Goal: Task Accomplishment & Management: Complete application form

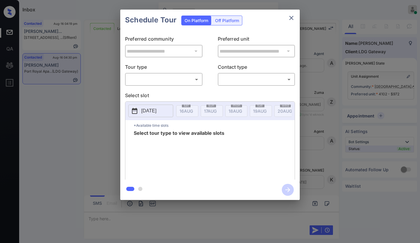
scroll to position [708, 0]
click at [136, 81] on body "Inbox Paolo Gabriel Online Set yourself offline Set yourself on break Profile S…" at bounding box center [210, 121] width 420 height 243
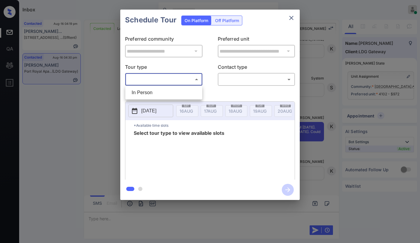
drag, startPoint x: 143, startPoint y: 92, endPoint x: 161, endPoint y: 95, distance: 18.5
click at [143, 92] on li "In Person" at bounding box center [164, 92] width 74 height 11
type input "********"
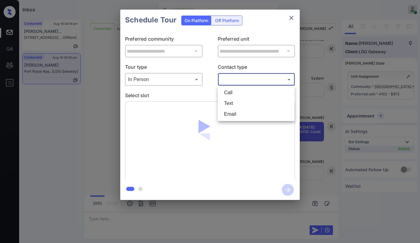
click at [245, 79] on body "Inbox Paolo Gabriel Online Set yourself offline Set yourself on break Profile S…" at bounding box center [210, 121] width 420 height 243
click at [241, 101] on li "Text" at bounding box center [256, 103] width 74 height 11
type input "****"
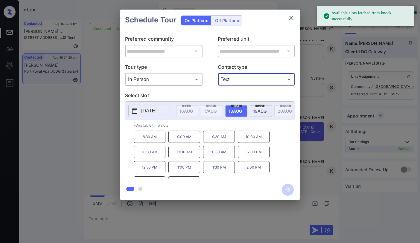
click at [193, 110] on span "19 AUG" at bounding box center [186, 111] width 13 height 5
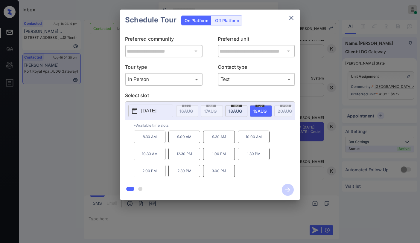
click at [290, 19] on icon "close" at bounding box center [291, 18] width 4 height 4
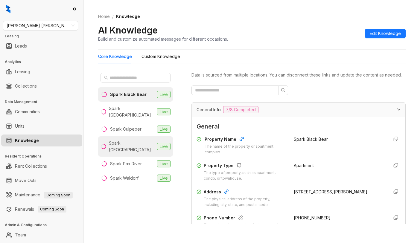
click at [142, 138] on li "Spark Oxon Hill Live" at bounding box center [135, 147] width 75 height 20
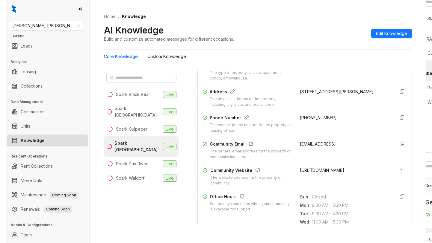
scroll to position [90, 0]
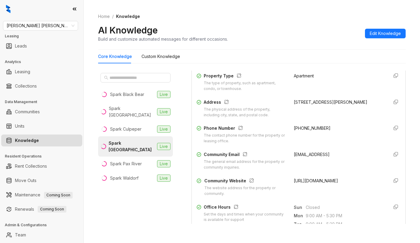
drag, startPoint x: 287, startPoint y: 108, endPoint x: 301, endPoint y: 114, distance: 15.3
click at [301, 114] on div "Address The physical address of the property, including city, state, and postal…" at bounding box center [299, 108] width 204 height 19
copy div "6441 Livingston Road , Oxon Hill , MD, 20745"
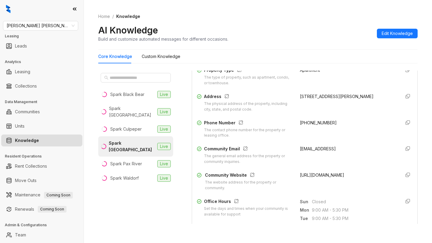
scroll to position [83, 0]
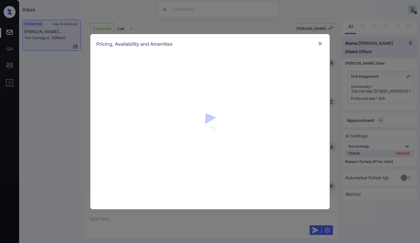
scroll to position [1265, 0]
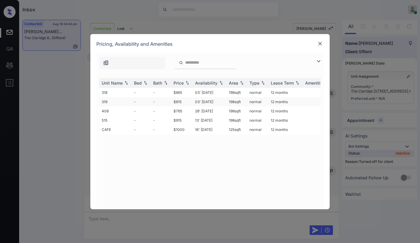
click at [187, 99] on td "$815" at bounding box center [182, 101] width 22 height 9
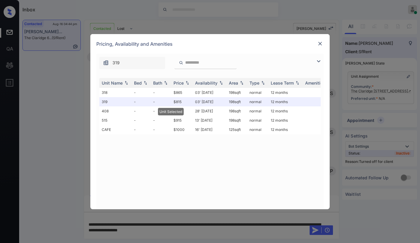
click at [321, 42] on img at bounding box center [320, 44] width 6 height 6
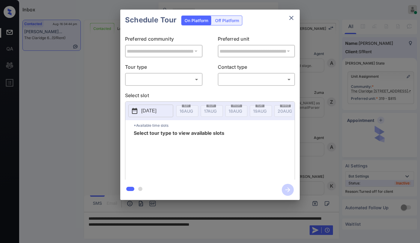
scroll to position [1304, 0]
click at [222, 19] on div "Off Platform" at bounding box center [227, 20] width 30 height 9
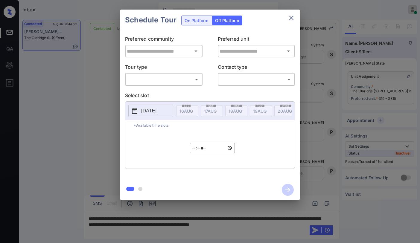
type input "**********"
click at [160, 81] on body "Inbox Paolo Gabriel Online Set yourself offline Set yourself on break Profile S…" at bounding box center [210, 121] width 420 height 243
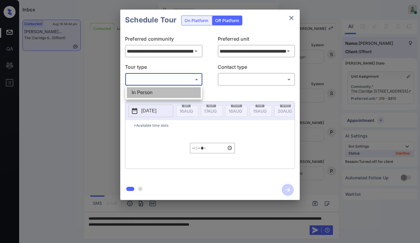
click at [161, 92] on li "In Person" at bounding box center [164, 92] width 74 height 11
type input "********"
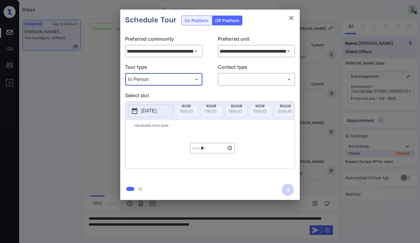
click at [236, 79] on body "Inbox Paolo Gabriel Online Set yourself offline Set yourself on break Profile S…" at bounding box center [210, 121] width 420 height 243
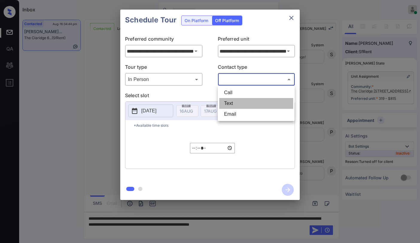
click at [236, 104] on li "Text" at bounding box center [256, 103] width 74 height 11
type input "****"
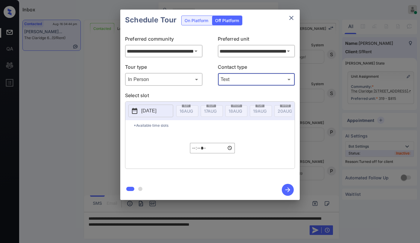
click at [153, 111] on p "[DATE]" at bounding box center [148, 110] width 15 height 7
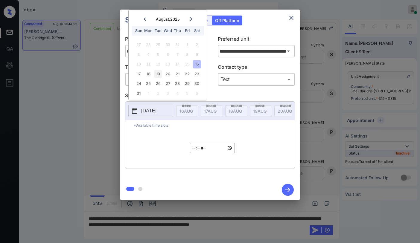
click at [160, 75] on div "19" at bounding box center [158, 74] width 8 height 8
click at [194, 152] on input "*****" at bounding box center [212, 148] width 45 height 10
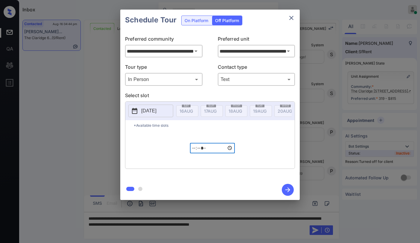
type input "*****"
click at [285, 185] on icon "button" at bounding box center [288, 190] width 12 height 12
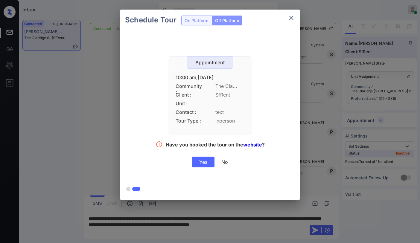
click at [204, 162] on div "Yes" at bounding box center [203, 162] width 22 height 11
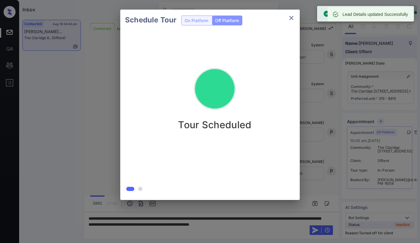
click at [293, 19] on icon "close" at bounding box center [291, 17] width 7 height 7
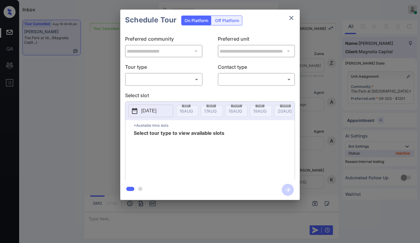
scroll to position [2843, 0]
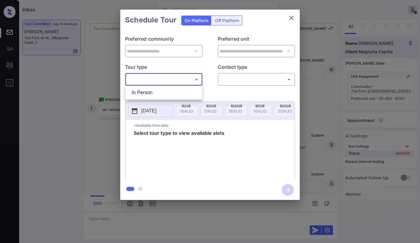
click at [162, 77] on body "Inbox [PERSON_NAME] Online Set yourself offline Set yourself on break Profile S…" at bounding box center [210, 121] width 420 height 243
click at [159, 89] on li "In Person" at bounding box center [164, 92] width 74 height 11
type input "********"
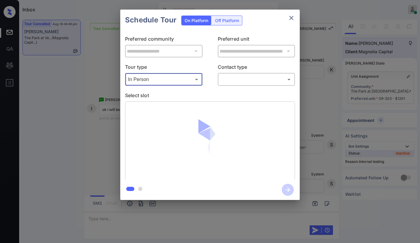
click at [220, 82] on body "Inbox Paolo Gabriel Online Set yourself offline Set yourself on break Profile S…" at bounding box center [210, 121] width 420 height 243
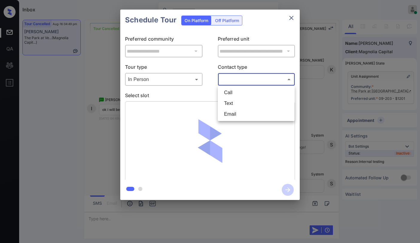
click at [231, 103] on li "Text" at bounding box center [256, 103] width 74 height 11
type input "****"
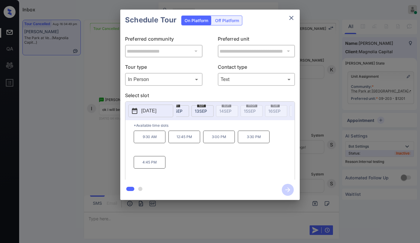
scroll to position [0, 698]
click at [290, 20] on icon "close" at bounding box center [291, 17] width 7 height 7
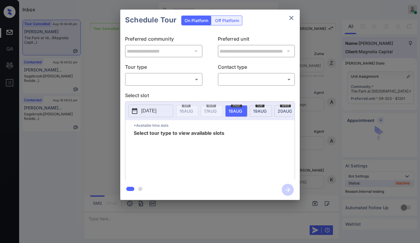
click at [150, 81] on body "Inbox [PERSON_NAME] Online Set yourself offline Set yourself on break Profile S…" at bounding box center [210, 121] width 420 height 243
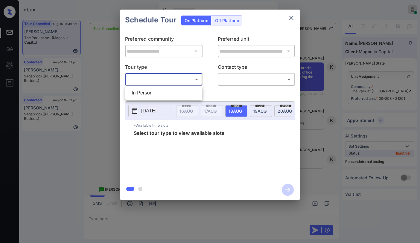
click at [293, 16] on div at bounding box center [210, 121] width 420 height 243
click at [292, 20] on icon "close" at bounding box center [291, 17] width 7 height 7
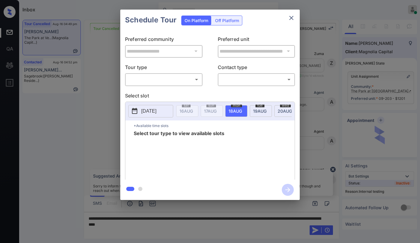
scroll to position [2843, 0]
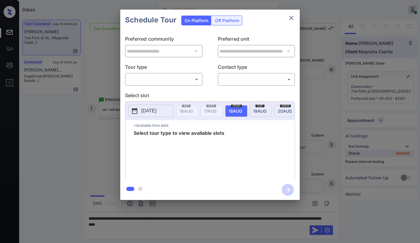
click at [290, 16] on icon "close" at bounding box center [291, 17] width 7 height 7
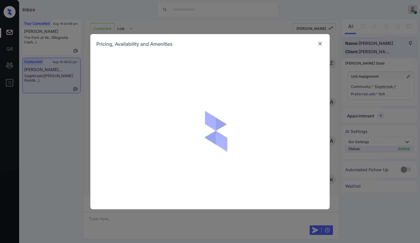
scroll to position [812, 0]
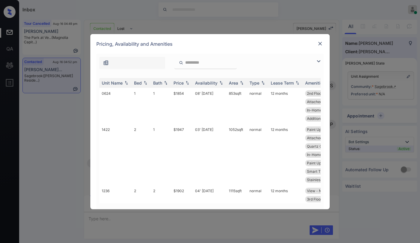
click at [321, 61] on img at bounding box center [318, 61] width 7 height 7
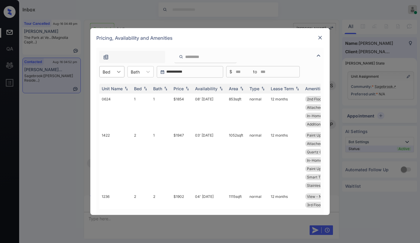
click at [115, 72] on div at bounding box center [118, 71] width 11 height 11
click at [110, 87] on div "1" at bounding box center [111, 86] width 25 height 11
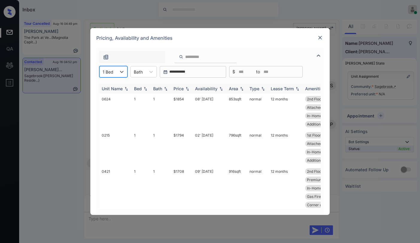
click at [184, 90] on div "Price" at bounding box center [182, 88] width 17 height 5
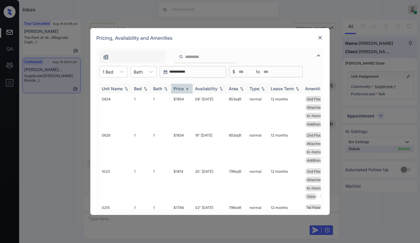
click at [184, 89] on div "Price" at bounding box center [182, 88] width 17 height 5
click at [181, 99] on td "$1485" at bounding box center [182, 112] width 22 height 36
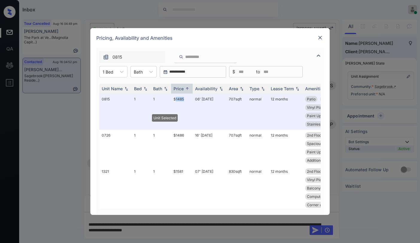
click at [321, 37] on img at bounding box center [320, 38] width 6 height 6
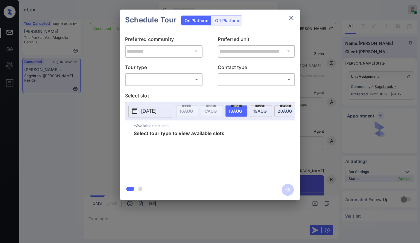
scroll to position [812, 0]
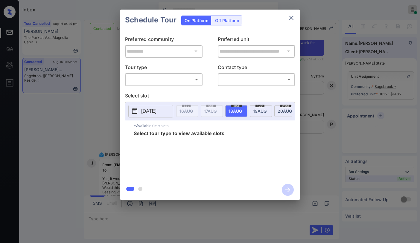
click at [178, 77] on body "Inbox [PERSON_NAME] Online Set yourself offline Set yourself on break Profile S…" at bounding box center [210, 121] width 420 height 243
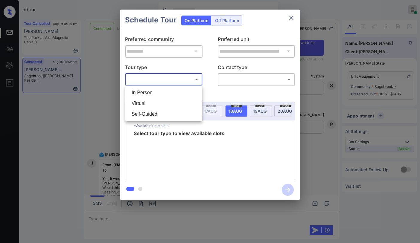
click at [161, 92] on li "In Person" at bounding box center [164, 92] width 74 height 11
type input "********"
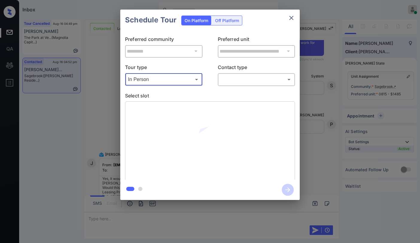
click at [232, 76] on body "Inbox Paolo Gabriel Online Set yourself offline Set yourself on break Profile S…" at bounding box center [210, 121] width 420 height 243
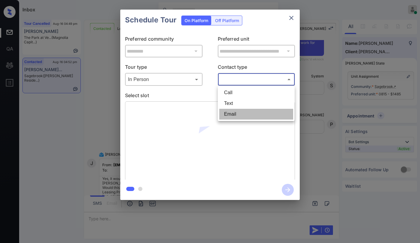
click at [232, 112] on li "Email" at bounding box center [256, 114] width 74 height 11
type input "*****"
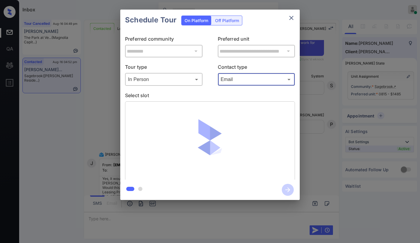
click at [211, 95] on p "Select slot" at bounding box center [210, 97] width 170 height 10
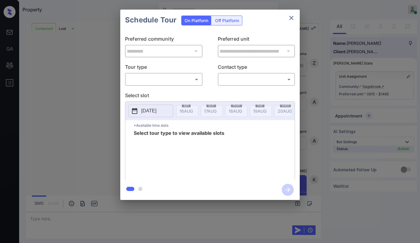
scroll to position [1000, 0]
click at [158, 82] on body "Property [PERSON_NAME] Online Set yourself offline Set yourself on break Profil…" at bounding box center [210, 121] width 420 height 243
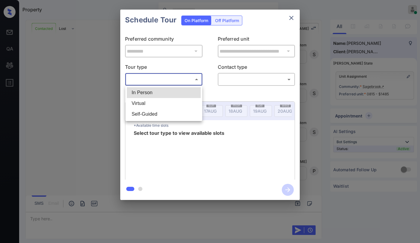
click at [157, 95] on li "In Person" at bounding box center [164, 92] width 74 height 11
type input "********"
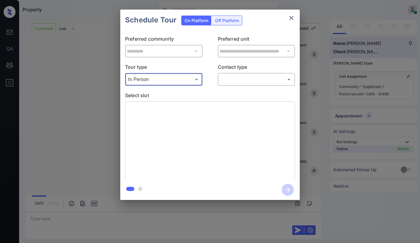
click at [254, 80] on body "Property Paolo Gabriel Online Set yourself offline Set yourself on break Profil…" at bounding box center [210, 121] width 420 height 243
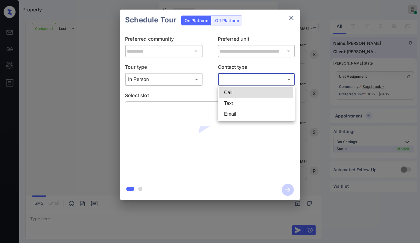
click at [242, 110] on li "Email" at bounding box center [256, 114] width 74 height 11
type input "*****"
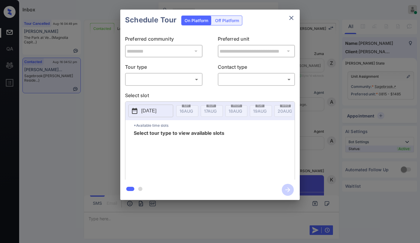
scroll to position [1000, 0]
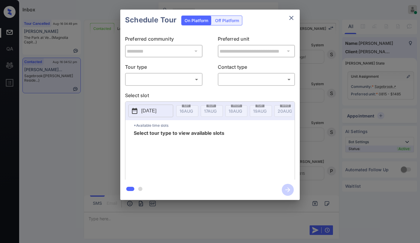
click at [173, 80] on body "Inbox [PERSON_NAME] Online Set yourself offline Set yourself on break Profile S…" at bounding box center [210, 121] width 420 height 243
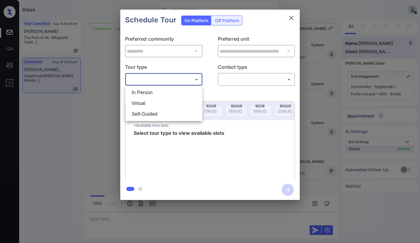
click at [167, 95] on li "In Person" at bounding box center [164, 92] width 74 height 11
type input "********"
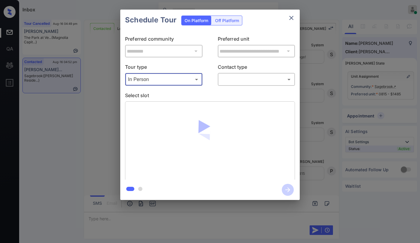
click at [242, 85] on div "​ ​" at bounding box center [257, 79] width 78 height 13
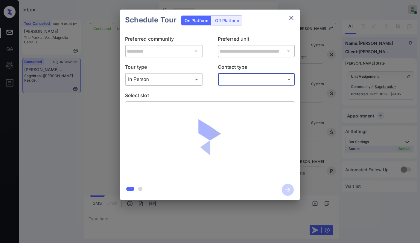
click at [236, 81] on body "Inbox [PERSON_NAME] Online Set yourself offline Set yourself on break Profile S…" at bounding box center [210, 121] width 420 height 243
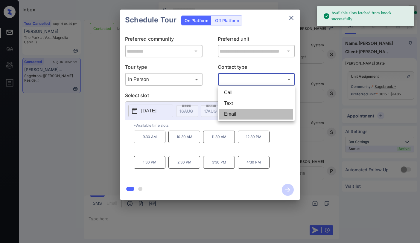
click at [233, 115] on li "Email" at bounding box center [256, 114] width 74 height 11
type input "*****"
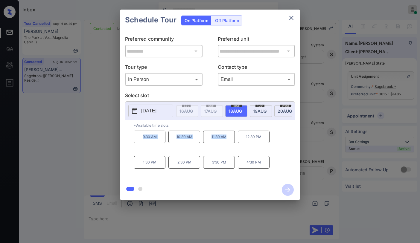
drag, startPoint x: 142, startPoint y: 140, endPoint x: 228, endPoint y: 143, distance: 86.5
click at [228, 143] on div "9:30 AM 10:30 AM 11:30 AM 12:30 PM 1:30 PM 2:30 PM 3:30 PM 4:30 PM" at bounding box center [214, 155] width 161 height 48
copy div "9:30 AM 10:30 AM 11:30 AM"
click at [169, 79] on body "Inbox Paolo Gabriel Online Set yourself offline Set yourself on break Profile S…" at bounding box center [210, 121] width 420 height 243
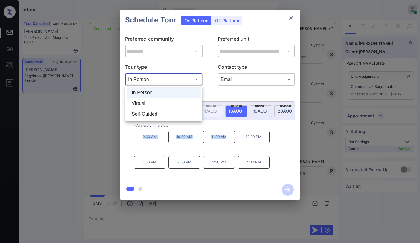
click at [153, 101] on li "Virtual" at bounding box center [164, 103] width 74 height 11
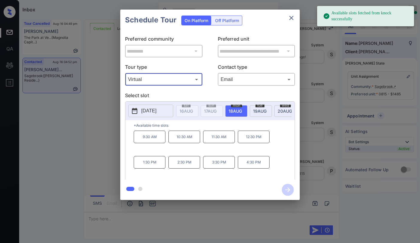
click at [176, 82] on body "Available slots fetched from knock successfully Inbox Paolo Gabriel Online Set …" at bounding box center [210, 121] width 420 height 243
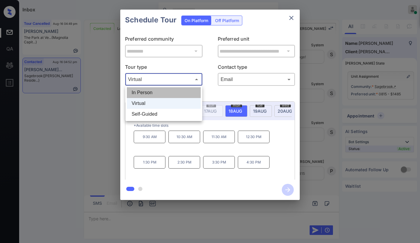
click at [161, 92] on li "In Person" at bounding box center [164, 92] width 74 height 11
type input "********"
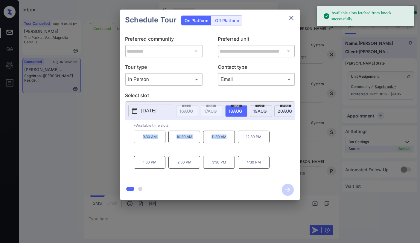
drag, startPoint x: 151, startPoint y: 141, endPoint x: 235, endPoint y: 141, distance: 84.1
click at [235, 141] on div "9:30 AM 10:30 AM 11:30 AM 12:30 PM 1:30 PM 2:30 PM 3:30 PM 4:30 PM" at bounding box center [214, 155] width 161 height 48
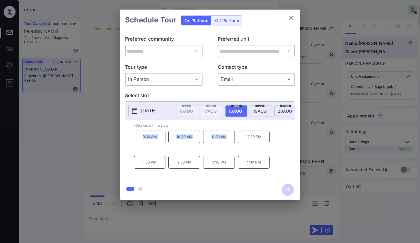
copy div "9:30 AM 10:30 AM 11:30 AM"
click at [292, 20] on icon "close" at bounding box center [291, 17] width 7 height 7
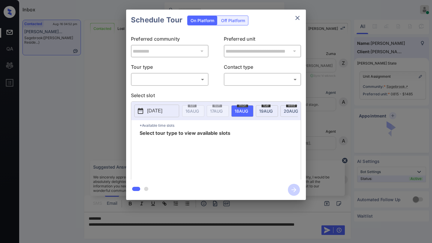
scroll to position [911, 0]
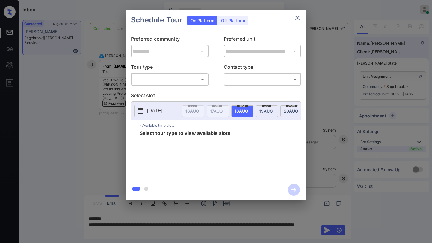
click at [189, 78] on body "Inbox Paolo Gabriel Online Set yourself offline Set yourself on break Profile S…" at bounding box center [216, 121] width 432 height 243
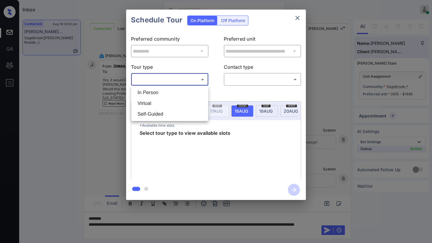
click at [179, 90] on li "In Person" at bounding box center [170, 92] width 74 height 11
type input "********"
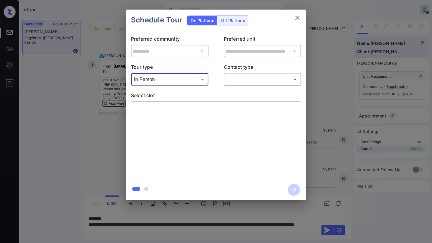
click at [231, 78] on body "Inbox Paolo Gabriel Online Set yourself offline Set yourself on break Profile S…" at bounding box center [216, 121] width 432 height 243
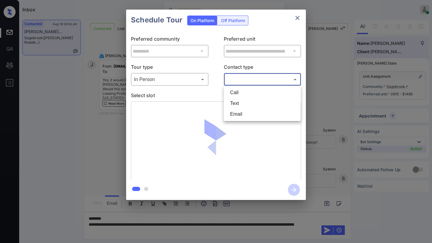
click at [241, 111] on li "Email" at bounding box center [262, 114] width 74 height 11
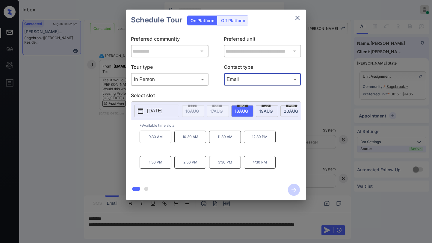
type input "*****"
click at [298, 16] on icon "close" at bounding box center [297, 17] width 7 height 7
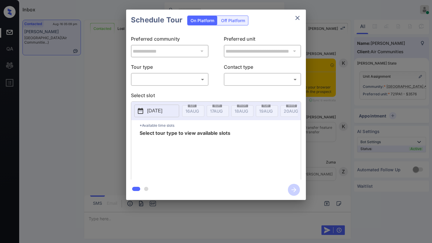
scroll to position [775, 0]
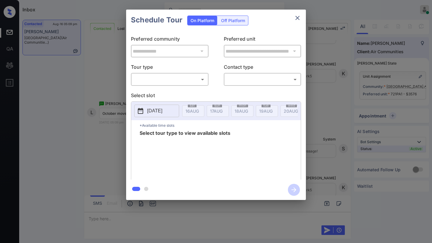
click at [149, 76] on body "Inbox [PERSON_NAME] Online Set yourself offline Set yourself on break Profile S…" at bounding box center [216, 121] width 432 height 243
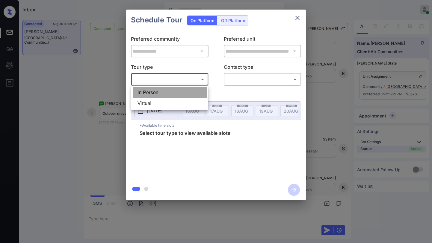
click at [153, 90] on li "In Person" at bounding box center [170, 92] width 74 height 11
type input "********"
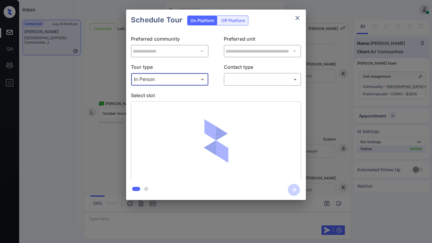
click at [233, 76] on body "Inbox [PERSON_NAME] Online Set yourself offline Set yourself on break Profile S…" at bounding box center [216, 121] width 432 height 243
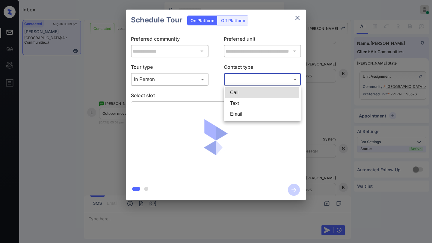
click at [236, 99] on li "Text" at bounding box center [262, 103] width 74 height 11
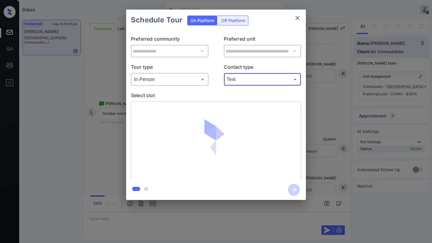
type input "****"
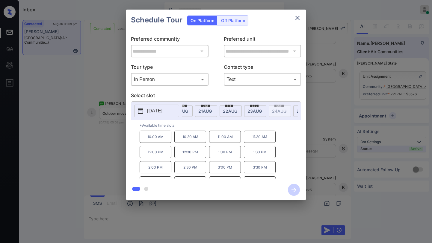
scroll to position [0, 114]
click at [248, 108] on div "[DATE]" at bounding box center [250, 111] width 22 height 12
drag, startPoint x: 146, startPoint y: 138, endPoint x: 166, endPoint y: 140, distance: 19.8
click at [166, 140] on p "10:00 AM" at bounding box center [156, 137] width 32 height 12
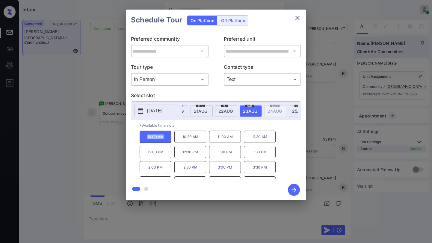
click at [297, 19] on icon "close" at bounding box center [297, 17] width 7 height 7
